Goal: Task Accomplishment & Management: Use online tool/utility

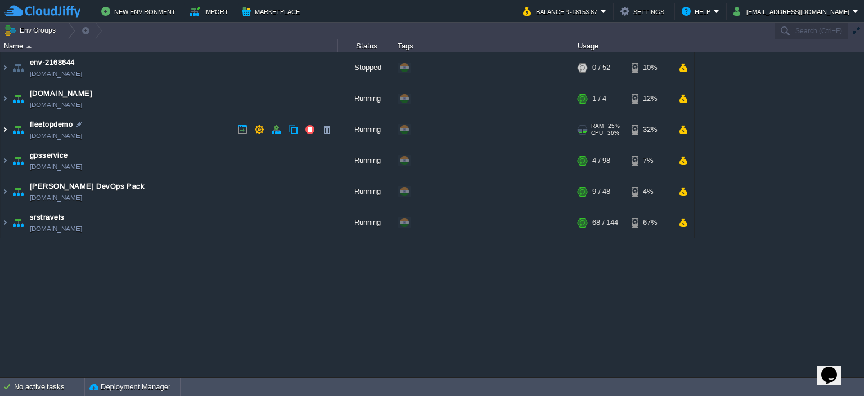
click at [6, 131] on img at bounding box center [5, 129] width 9 height 30
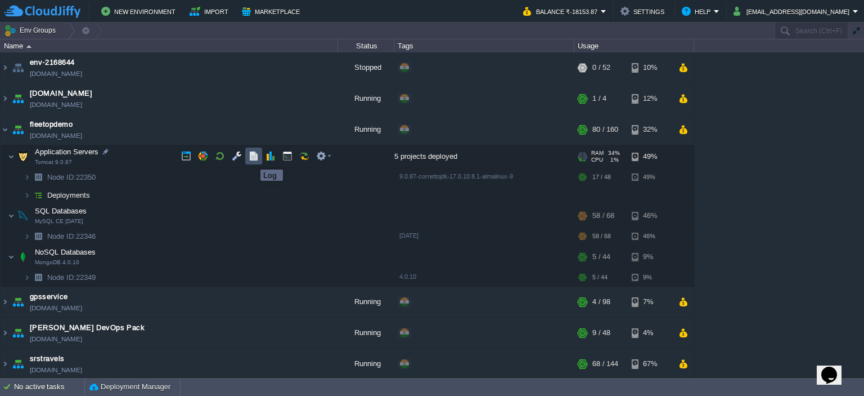
click at [252, 159] on button "button" at bounding box center [254, 156] width 10 height 10
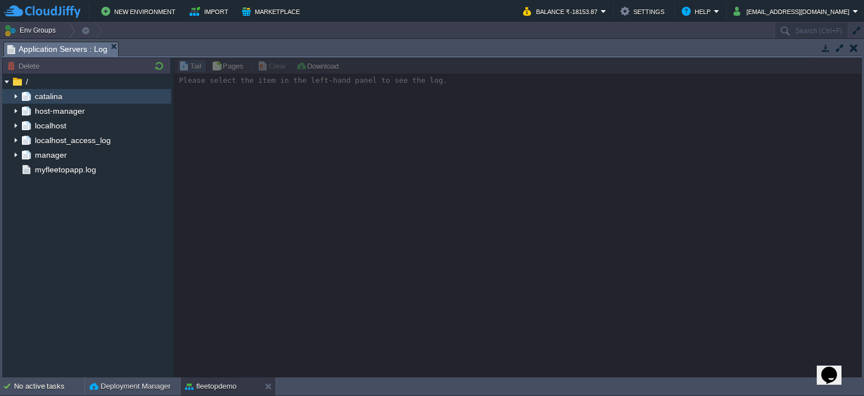
click at [14, 98] on img at bounding box center [15, 96] width 9 height 15
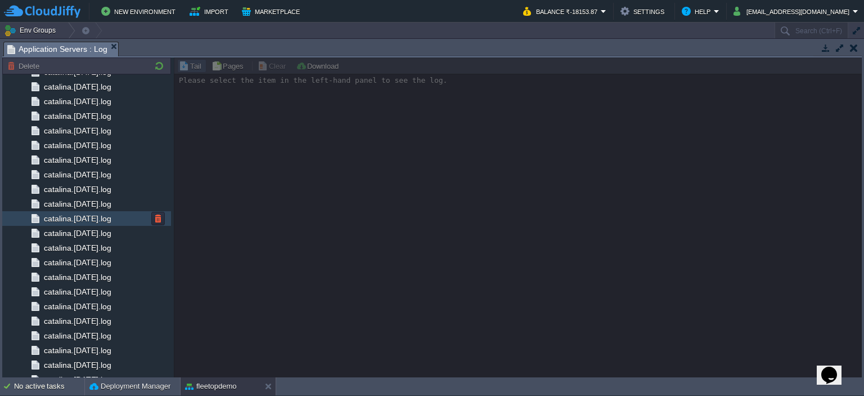
scroll to position [1146, 0]
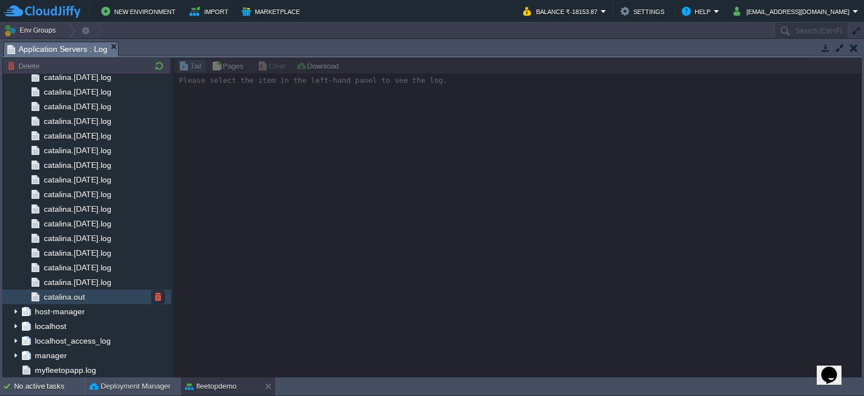
click at [93, 299] on div "catalina.out" at bounding box center [86, 296] width 169 height 15
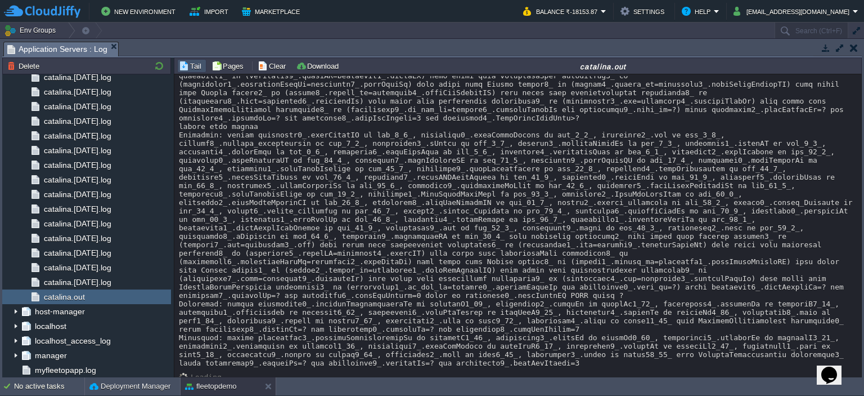
scroll to position [15607, 0]
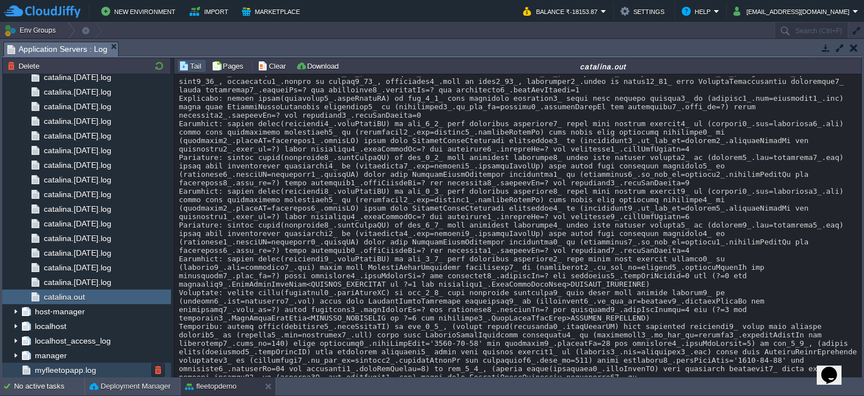
click at [83, 363] on div "myfleetopapp.log" at bounding box center [86, 369] width 169 height 15
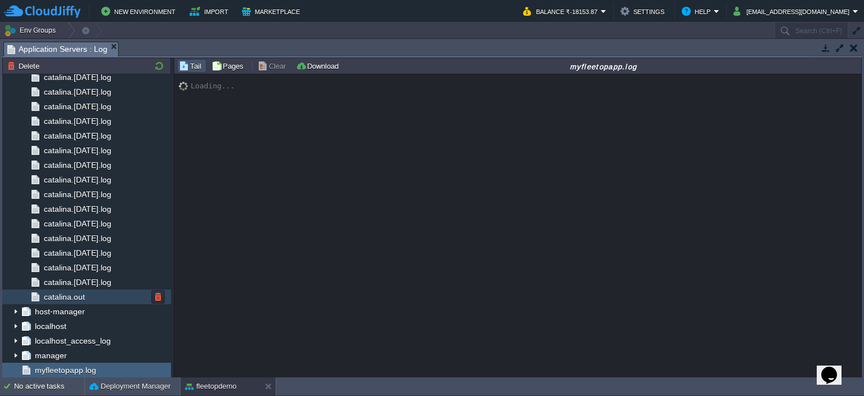
click at [84, 297] on span "catalina.out" at bounding box center [64, 297] width 45 height 10
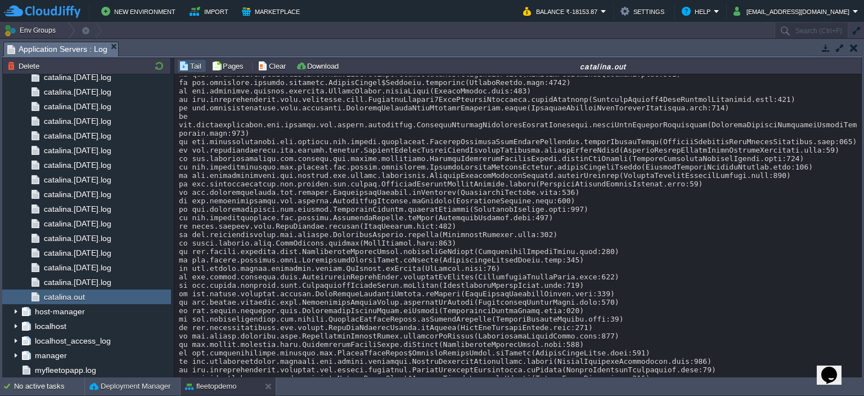
scroll to position [17171, 0]
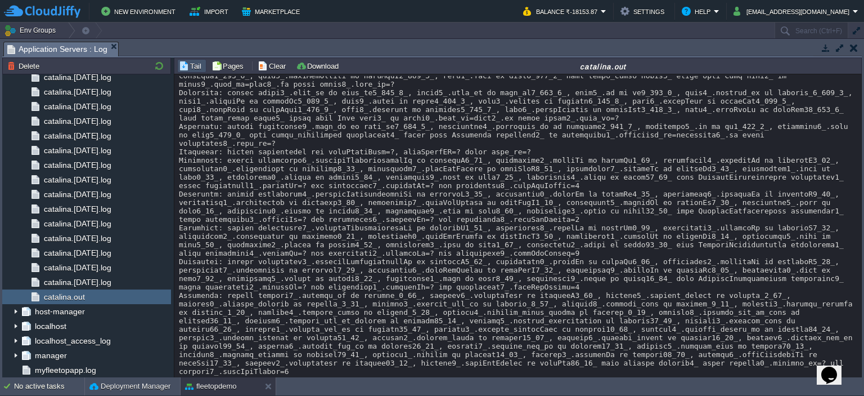
scroll to position [19928, 0]
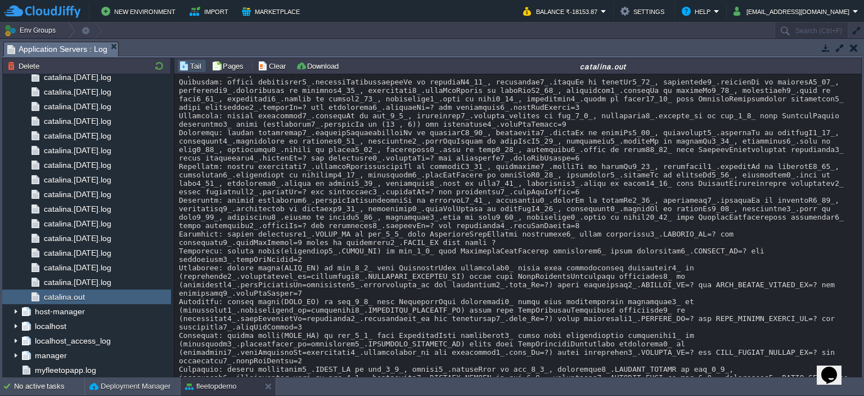
click at [859, 230] on div "Loading..." at bounding box center [518, 226] width 688 height 304
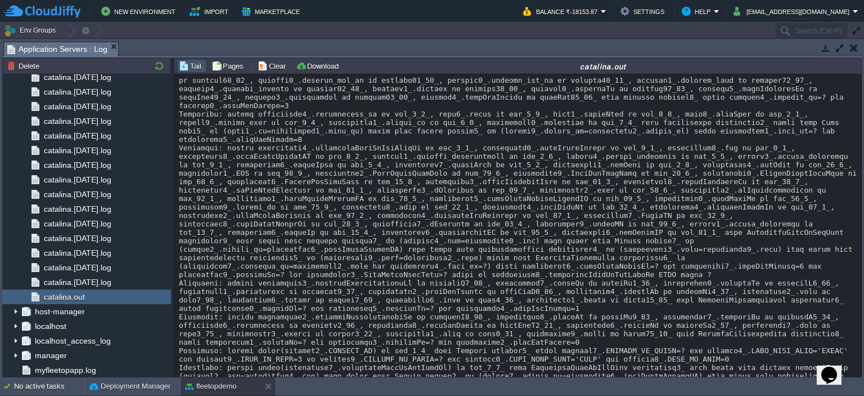
scroll to position [37987, 0]
